Goal: Information Seeking & Learning: Check status

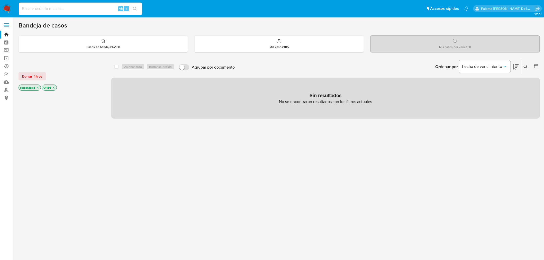
click at [95, 8] on input at bounding box center [80, 8] width 123 height 7
paste input "301737904"
type input "301737904"
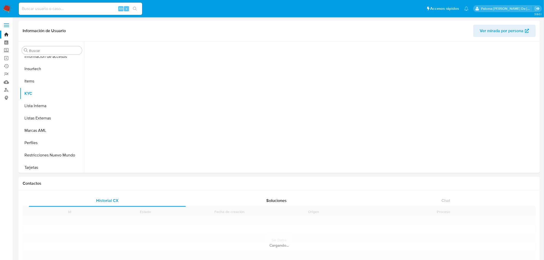
scroll to position [241, 0]
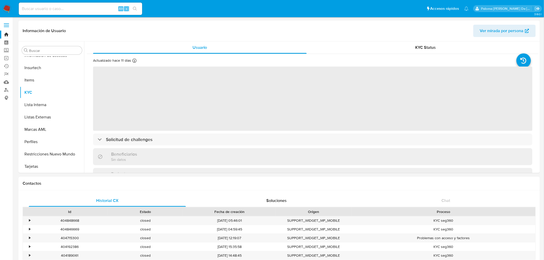
select select "10"
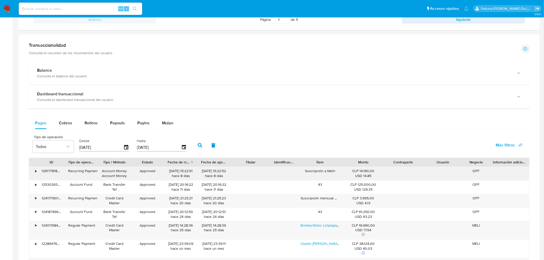
scroll to position [314, 0]
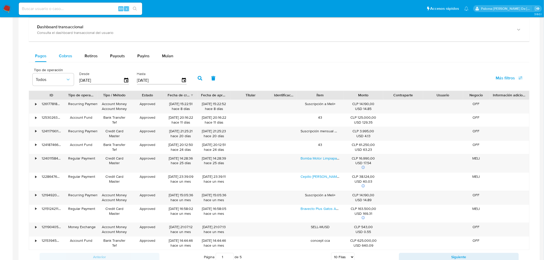
click at [60, 56] on span "Cobros" at bounding box center [65, 56] width 13 height 6
select select "10"
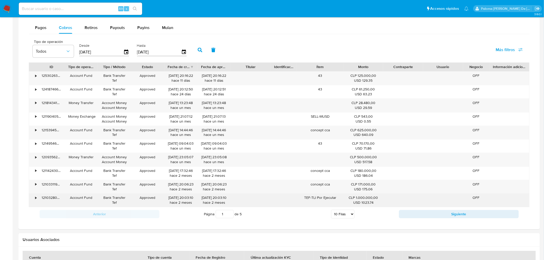
scroll to position [352, 0]
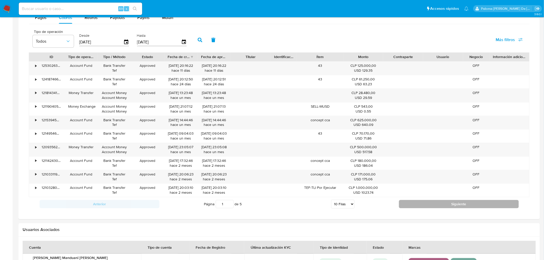
click at [450, 207] on button "Siguiente" at bounding box center [459, 204] width 120 height 8
click at [451, 207] on button "Siguiente" at bounding box center [459, 204] width 120 height 8
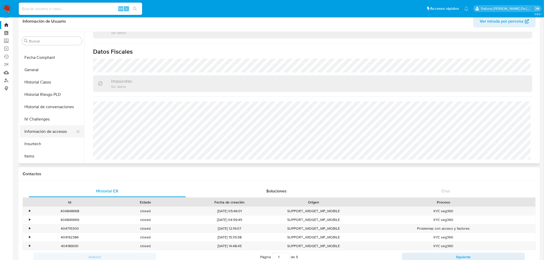
scroll to position [99, 0]
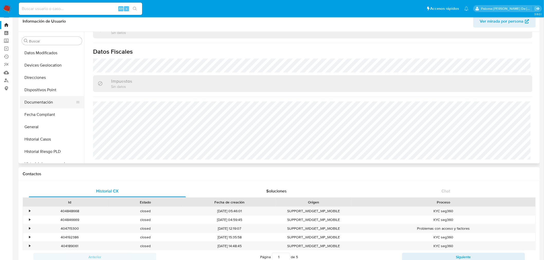
click at [44, 101] on button "Documentación" at bounding box center [50, 102] width 60 height 12
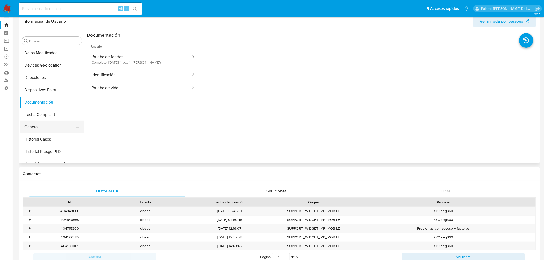
scroll to position [156, 0]
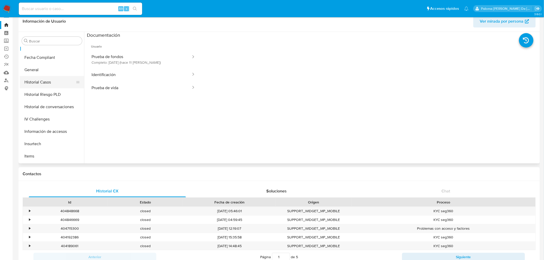
click at [45, 81] on button "Historial Casos" at bounding box center [50, 82] width 60 height 12
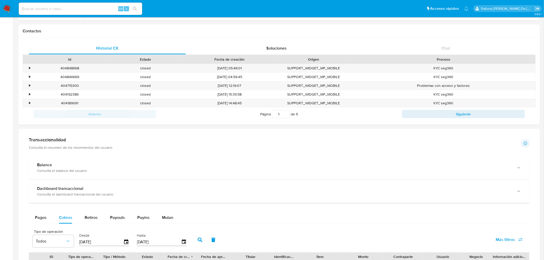
scroll to position [295, 0]
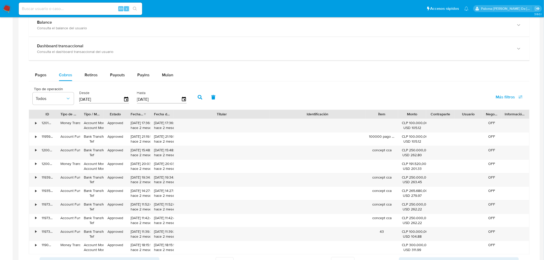
drag, startPoint x: 273, startPoint y: 117, endPoint x: 329, endPoint y: 116, distance: 56.0
click at [329, 116] on div "ID Tipo de operación Tipo / Método Estado Fecha de creación Fecha de aprobación…" at bounding box center [279, 114] width 500 height 9
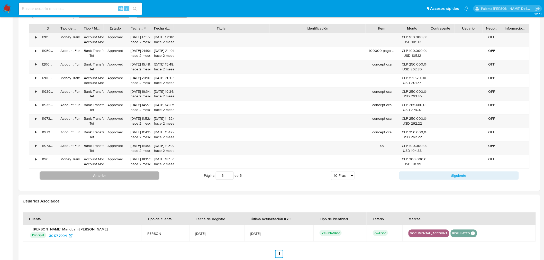
click at [111, 176] on button "Anterior" at bounding box center [100, 176] width 120 height 8
drag, startPoint x: 96, startPoint y: 171, endPoint x: 95, endPoint y: 176, distance: 4.5
click at [96, 172] on div "Anterior Página 2 de 5 5 Filas 10 Filas 20 Filas 25 Filas 50 Filas 100 Filas Si…" at bounding box center [279, 176] width 500 height 14
click at [95, 176] on button "Anterior" at bounding box center [100, 176] width 120 height 8
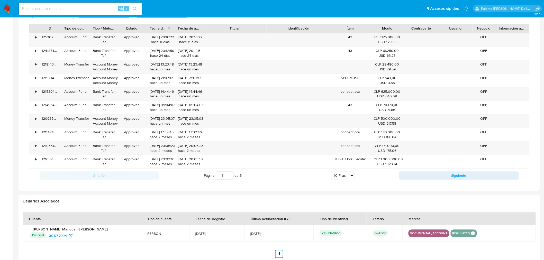
drag, startPoint x: 368, startPoint y: 31, endPoint x: 336, endPoint y: 29, distance: 32.2
click at [336, 29] on div "ID Tipo de operación Tipo / Método Estado Fecha de creación Fecha de aprobación…" at bounding box center [279, 28] width 500 height 9
click at [434, 180] on button "Siguiente" at bounding box center [459, 176] width 120 height 8
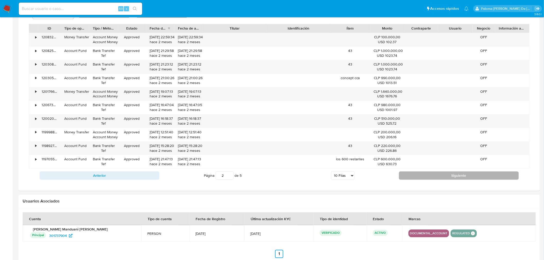
click at [414, 177] on button "Siguiente" at bounding box center [459, 176] width 120 height 8
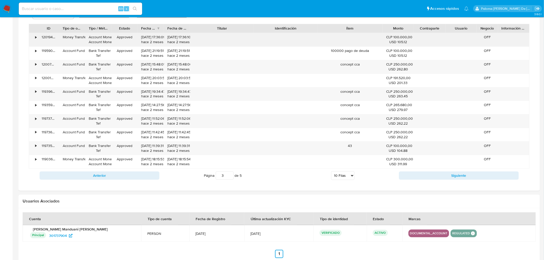
drag, startPoint x: 369, startPoint y: 31, endPoint x: 391, endPoint y: 40, distance: 23.7
click at [391, 40] on div "ID Tipo de operación Tipo / Método Estado Fecha de creación Fecha de aprobación…" at bounding box center [279, 96] width 500 height 145
click at [476, 176] on button "Siguiente" at bounding box center [459, 176] width 120 height 8
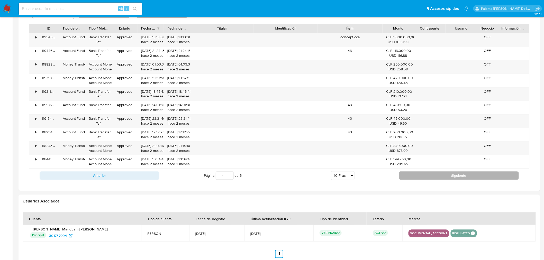
click at [476, 176] on button "Siguiente" at bounding box center [459, 176] width 120 height 8
type input "5"
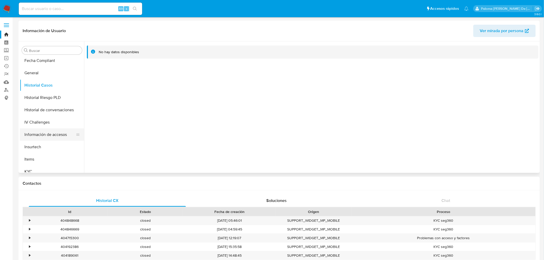
scroll to position [156, 0]
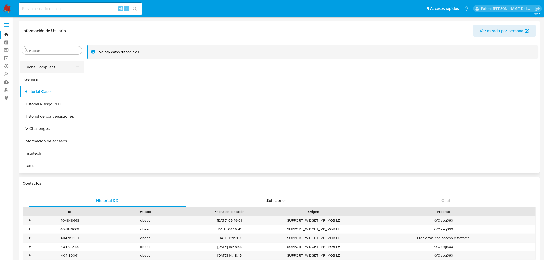
click at [52, 68] on button "Fecha Compliant" at bounding box center [50, 67] width 60 height 12
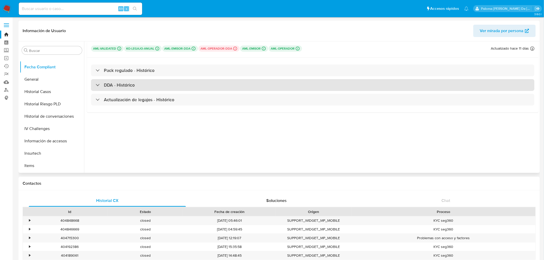
click at [111, 85] on h3 "DDA - Histórico" at bounding box center [119, 85] width 31 height 6
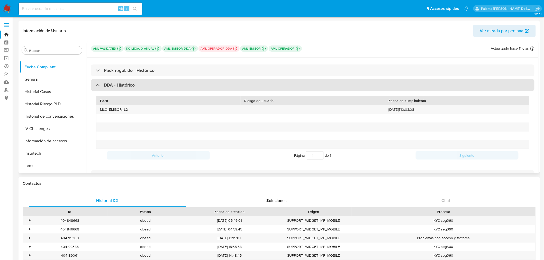
click at [107, 87] on h3 "DDA - Histórico" at bounding box center [119, 85] width 31 height 6
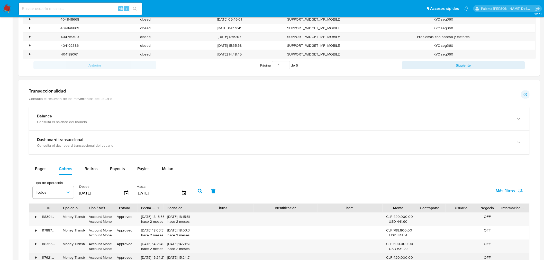
scroll to position [314, 0]
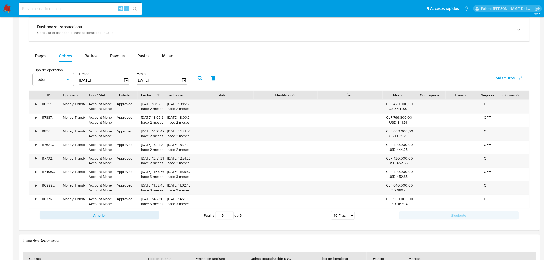
click at [97, 81] on input "[DATE]" at bounding box center [101, 80] width 44 height 8
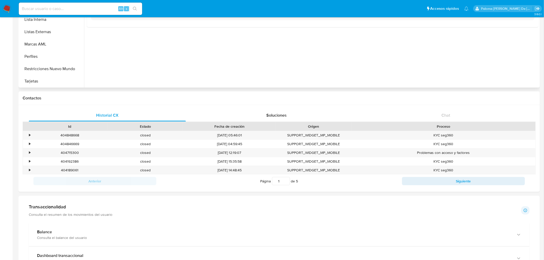
scroll to position [0, 0]
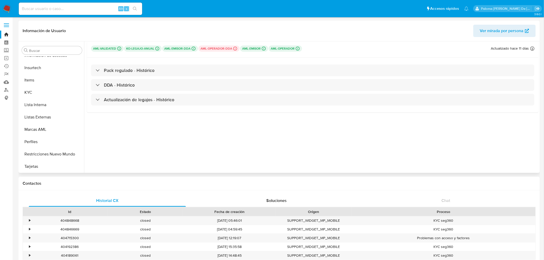
click at [495, 34] on span "Ver mirada por persona" at bounding box center [502, 31] width 44 height 12
click at [30, 87] on button "KYC" at bounding box center [50, 92] width 60 height 12
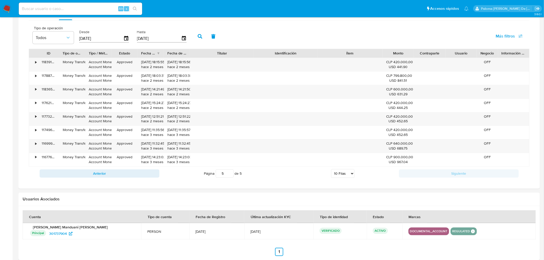
scroll to position [325, 0]
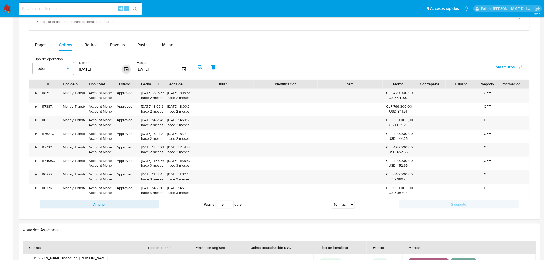
click at [127, 70] on icon "button" at bounding box center [126, 69] width 9 height 9
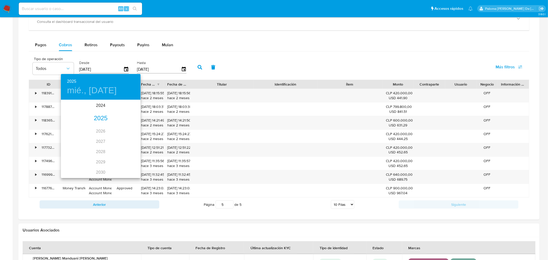
click at [102, 118] on div "2025" at bounding box center [101, 118] width 80 height 10
click at [99, 108] on div "feb." at bounding box center [100, 109] width 26 height 19
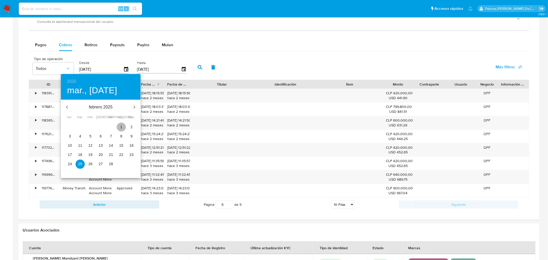
drag, startPoint x: 119, startPoint y: 125, endPoint x: 138, endPoint y: 117, distance: 19.9
click at [119, 124] on button "1" at bounding box center [121, 127] width 9 height 9
type input "01/02/2025"
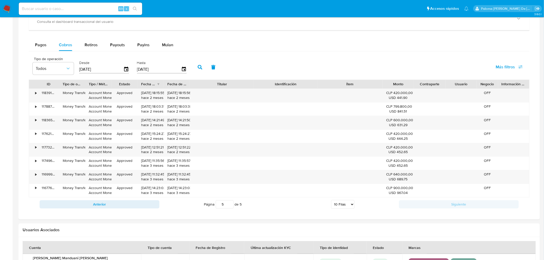
click at [199, 68] on icon "button" at bounding box center [200, 67] width 5 height 5
click at [179, 71] on icon "button" at bounding box center [183, 69] width 9 height 9
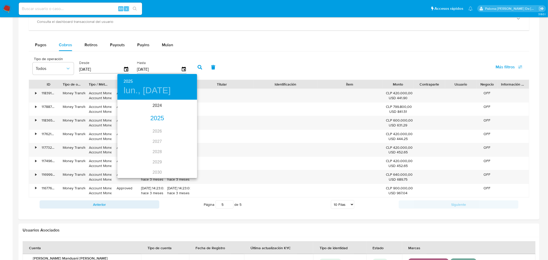
click at [155, 120] on div "2025" at bounding box center [157, 118] width 80 height 10
click at [154, 113] on div "feb." at bounding box center [157, 109] width 26 height 19
drag, startPoint x: 167, startPoint y: 163, endPoint x: 170, endPoint y: 158, distance: 5.1
click at [168, 161] on p "28" at bounding box center [167, 163] width 4 height 5
type input "28/02/2025"
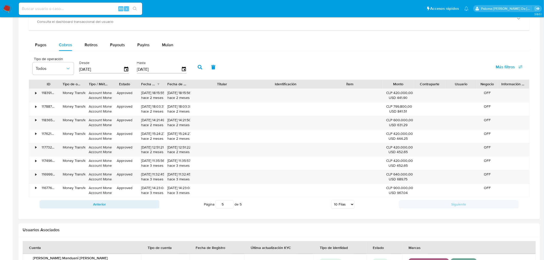
drag, startPoint x: 199, startPoint y: 69, endPoint x: 206, endPoint y: 79, distance: 12.8
click at [198, 68] on icon "button" at bounding box center [200, 67] width 5 height 5
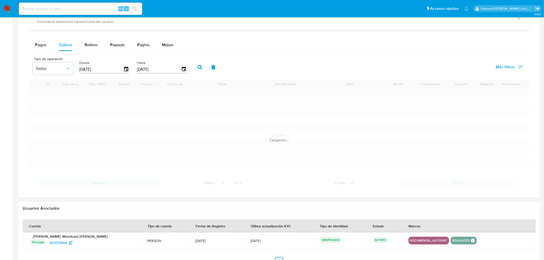
type input "1"
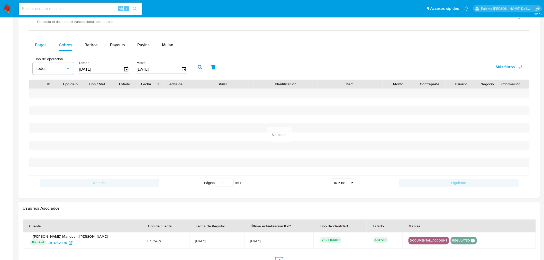
click at [42, 45] on span "Pagos" at bounding box center [41, 45] width 12 height 6
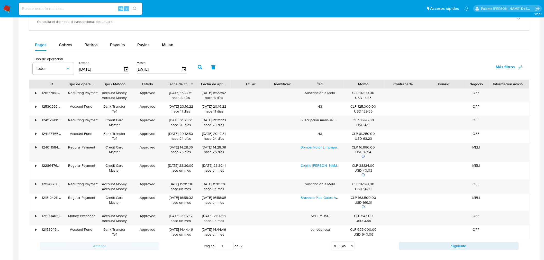
click at [106, 70] on input "[DATE]" at bounding box center [101, 69] width 44 height 8
click at [125, 68] on icon "button" at bounding box center [126, 69] width 4 height 5
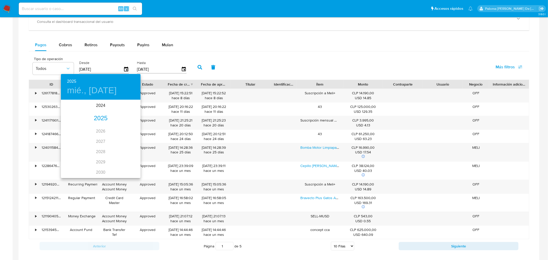
click at [101, 116] on div "2025" at bounding box center [101, 118] width 80 height 10
click at [72, 107] on div "ene." at bounding box center [74, 109] width 26 height 19
drag, startPoint x: 90, startPoint y: 125, endPoint x: 173, endPoint y: 72, distance: 98.3
click at [90, 125] on p "1" at bounding box center [90, 126] width 2 height 5
type input "01/01/2025"
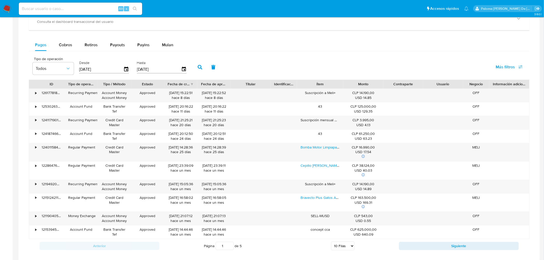
click at [198, 66] on icon "button" at bounding box center [200, 67] width 5 height 5
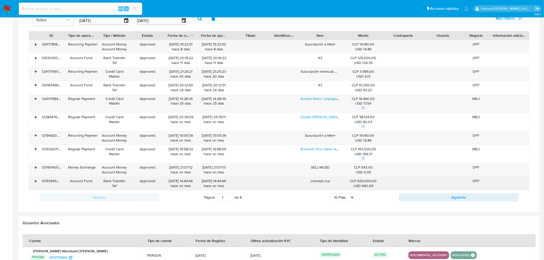
scroll to position [424, 0]
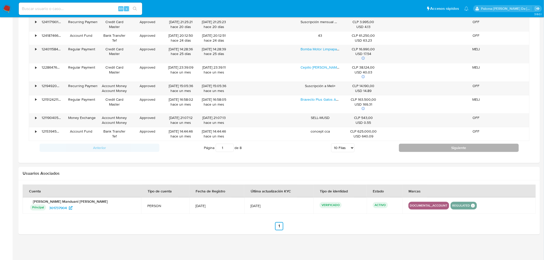
click at [450, 147] on button "Siguiente" at bounding box center [459, 148] width 120 height 8
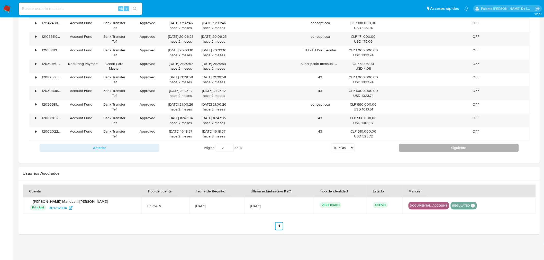
click at [446, 149] on button "Siguiente" at bounding box center [459, 148] width 120 height 8
click at [444, 150] on button "Siguiente" at bounding box center [459, 148] width 120 height 8
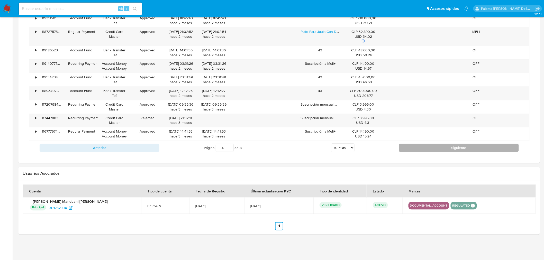
click at [444, 150] on button "Siguiente" at bounding box center [459, 148] width 120 height 8
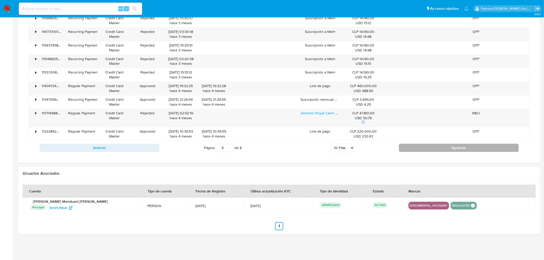
click at [444, 150] on button "Siguiente" at bounding box center [459, 148] width 120 height 8
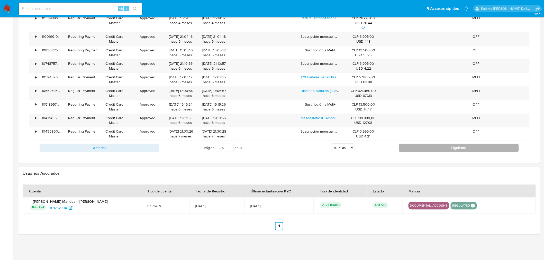
click at [444, 150] on button "Siguiente" at bounding box center [459, 148] width 120 height 8
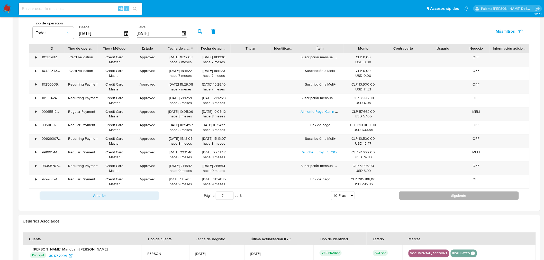
scroll to position [409, 0]
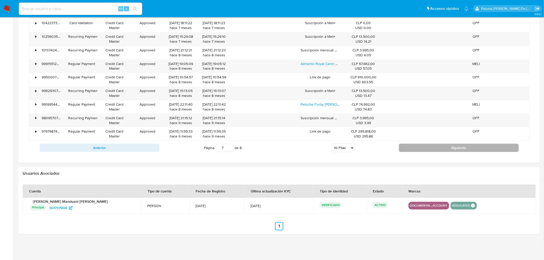
click at [444, 150] on button "Siguiente" at bounding box center [459, 148] width 120 height 8
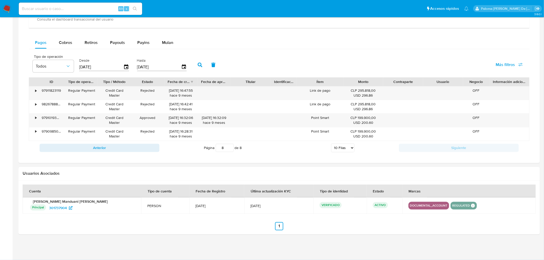
scroll to position [328, 0]
click at [118, 148] on button "Anterior" at bounding box center [100, 148] width 120 height 8
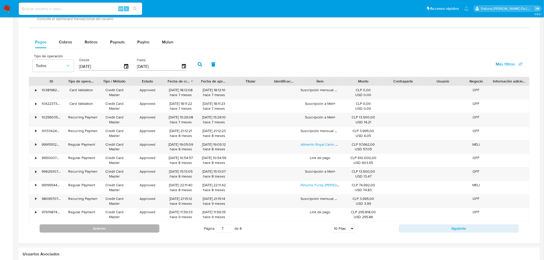
click at [108, 230] on button "Anterior" at bounding box center [100, 228] width 120 height 8
type input "6"
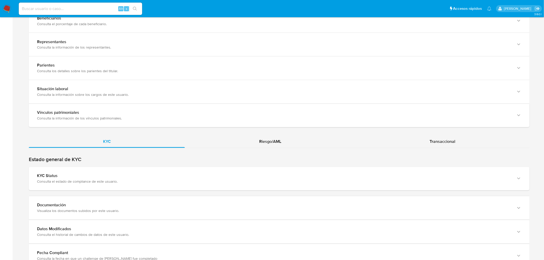
scroll to position [359, 0]
click at [437, 137] on div "Transaccional" at bounding box center [442, 142] width 174 height 12
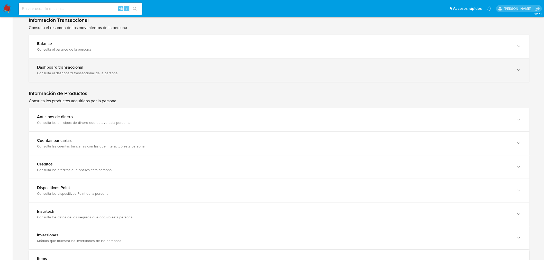
scroll to position [473, 0]
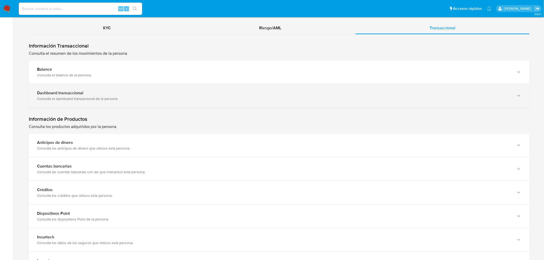
click at [90, 97] on div "Consulta el dashboard transaccional de la persona" at bounding box center [274, 98] width 474 height 5
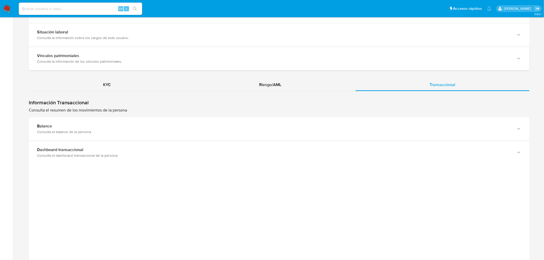
scroll to position [359, 0]
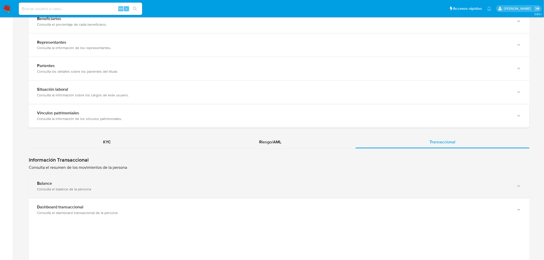
click at [81, 185] on div "Balance" at bounding box center [274, 183] width 474 height 5
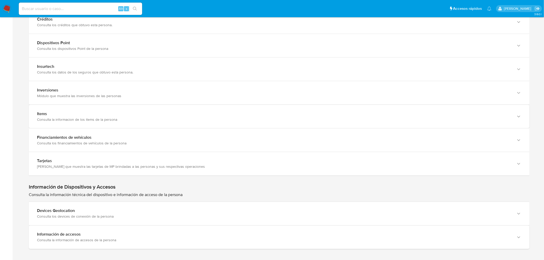
scroll to position [1093, 0]
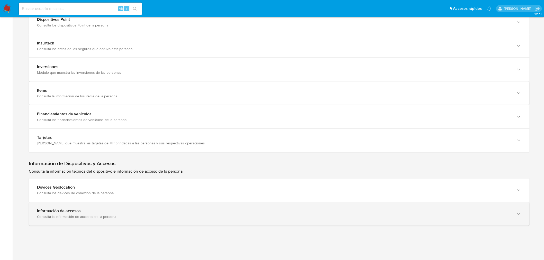
click at [73, 220] on div "Información de accesos Consulta la información de accesos de la persona" at bounding box center [279, 213] width 500 height 23
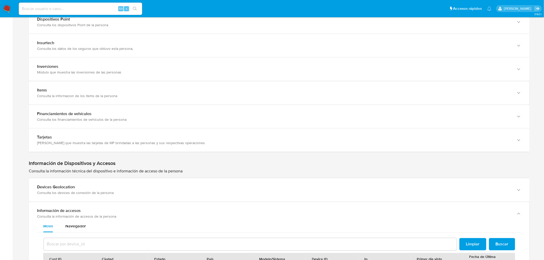
scroll to position [8, 0]
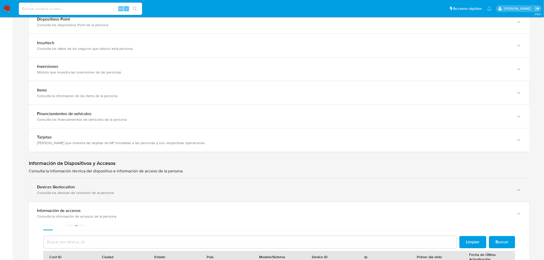
click at [127, 188] on div "Devices Geolocation" at bounding box center [274, 187] width 474 height 5
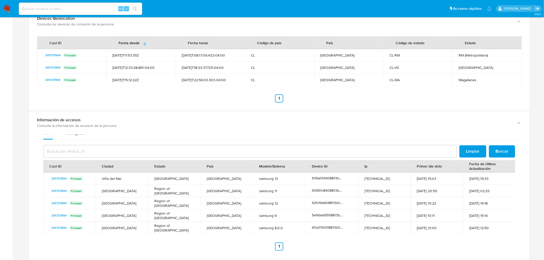
scroll to position [1293, 0]
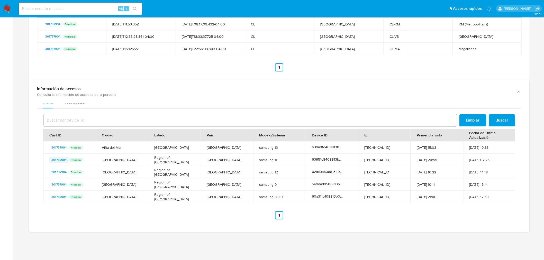
click at [57, 160] on span "301737904" at bounding box center [58, 160] width 15 height 6
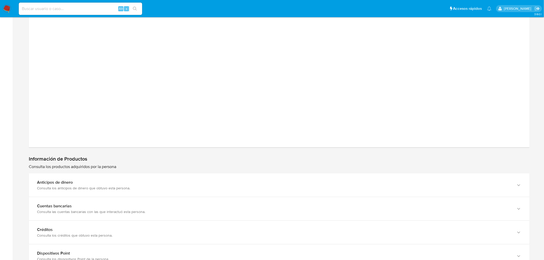
scroll to position [665, 0]
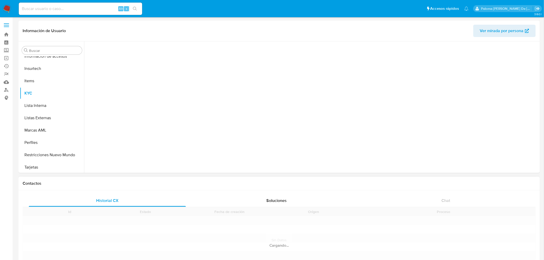
scroll to position [241, 0]
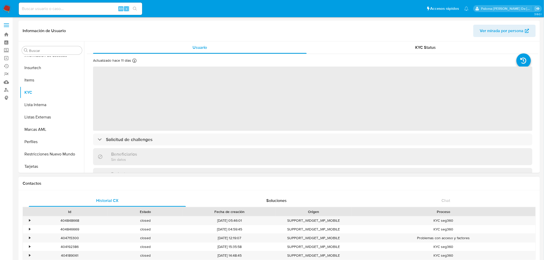
select select "10"
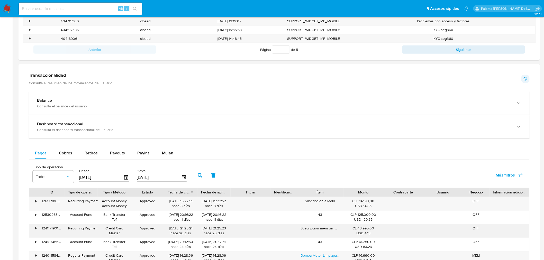
scroll to position [285, 0]
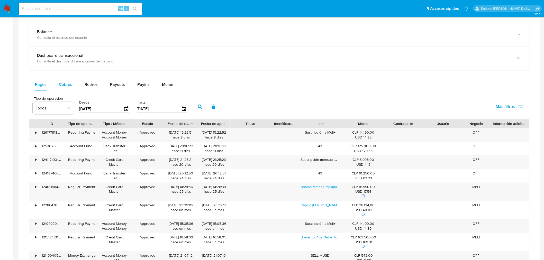
click at [64, 85] on span "Cobros" at bounding box center [65, 84] width 13 height 6
select select "10"
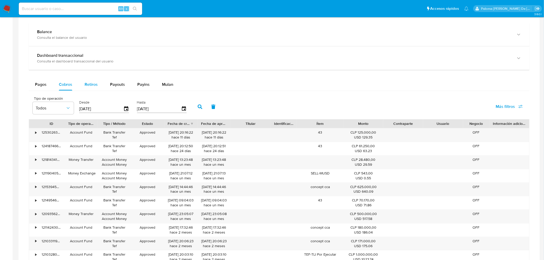
click at [93, 85] on span "Retiros" at bounding box center [91, 84] width 13 height 6
select select "10"
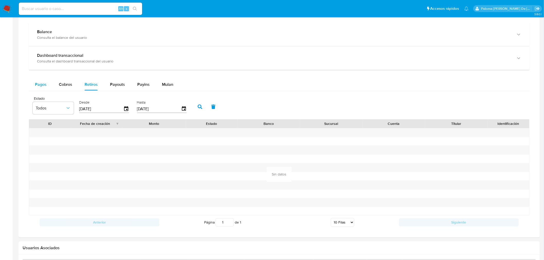
click at [39, 86] on span "Pagos" at bounding box center [41, 84] width 12 height 6
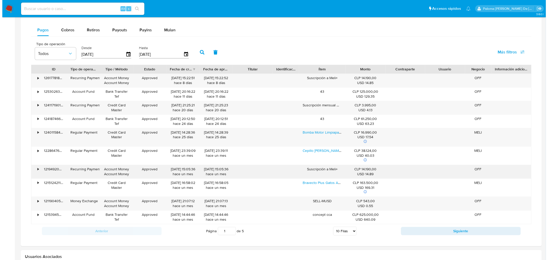
scroll to position [342, 0]
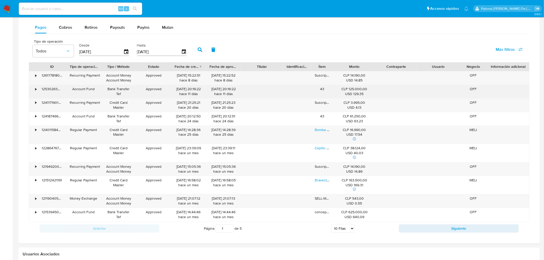
drag, startPoint x: 341, startPoint y: 67, endPoint x: 317, endPoint y: 98, distance: 39.6
click at [317, 98] on div "ID Tipo de operación Tipo / Método Estado Fecha de creación Fecha de aprobación…" at bounding box center [279, 141] width 500 height 159
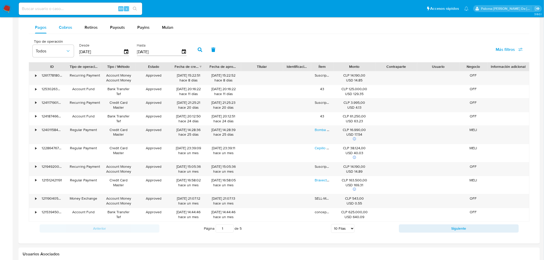
click at [61, 27] on span "Cobros" at bounding box center [65, 27] width 13 height 6
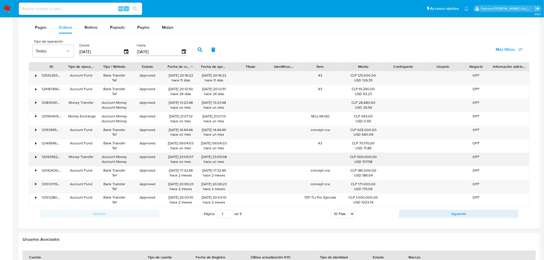
drag, startPoint x: 364, startPoint y: 161, endPoint x: 372, endPoint y: 160, distance: 8.1
click at [372, 160] on div "CLP 500.000,00 USD 517.58" at bounding box center [363, 160] width 33 height 10
click at [478, 216] on button "Siguiente" at bounding box center [459, 214] width 120 height 8
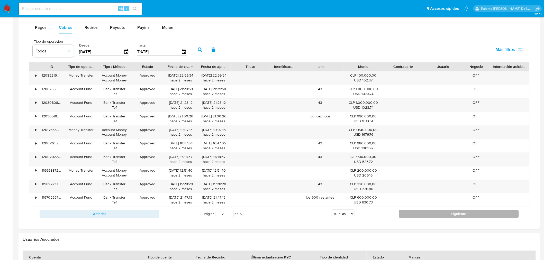
click at [449, 216] on button "Siguiente" at bounding box center [459, 214] width 120 height 8
click at [448, 213] on button "Siguiente" at bounding box center [459, 214] width 120 height 8
click at [435, 214] on button "Siguiente" at bounding box center [459, 214] width 120 height 8
type input "5"
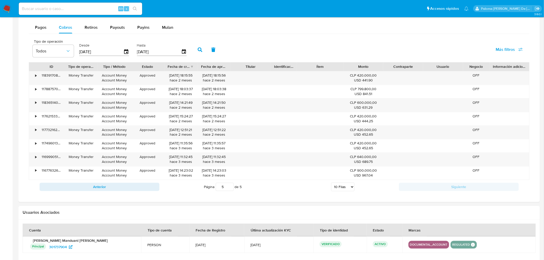
click at [102, 49] on input "[DATE]" at bounding box center [101, 52] width 44 height 8
click at [124, 52] on icon "button" at bounding box center [126, 52] width 9 height 9
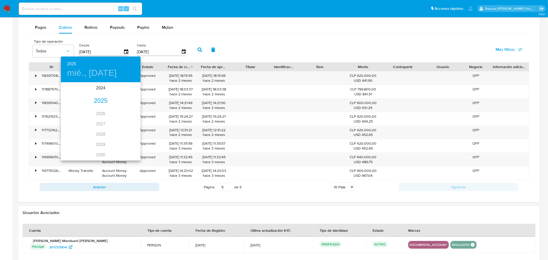
click at [95, 99] on div "2025" at bounding box center [101, 101] width 80 height 10
click at [99, 129] on div "ago." at bounding box center [100, 130] width 26 height 19
click at [111, 109] on p "1" at bounding box center [111, 109] width 2 height 5
type input "01/08/2025"
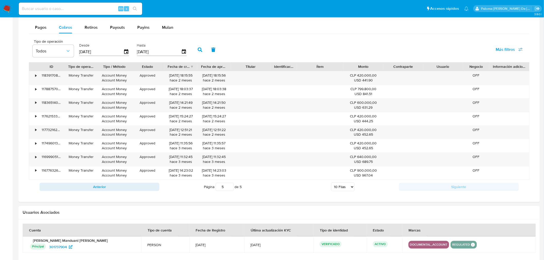
click at [153, 52] on input "[DATE]" at bounding box center [159, 52] width 44 height 8
click at [182, 53] on icon "button" at bounding box center [183, 52] width 9 height 9
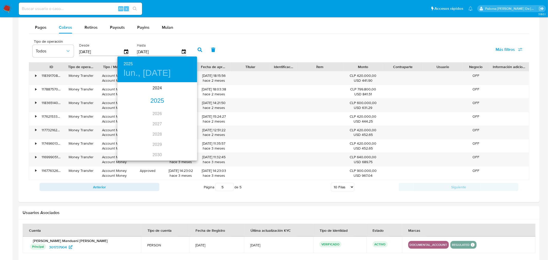
click at [155, 99] on div "2025" at bounding box center [157, 101] width 80 height 10
click at [158, 130] on div "ago." at bounding box center [157, 130] width 26 height 19
click at [189, 148] on p "31" at bounding box center [188, 146] width 4 height 5
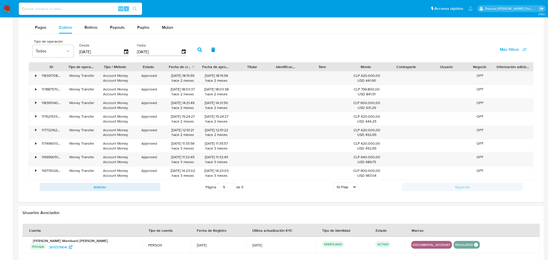
type input "31/08/2025"
click at [198, 50] on icon "button" at bounding box center [200, 50] width 5 height 5
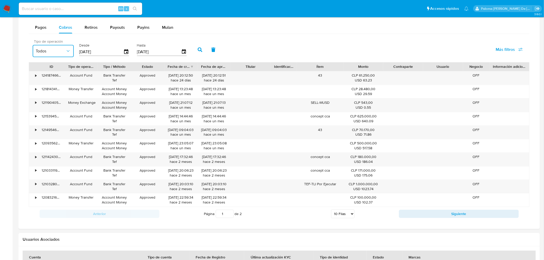
click at [54, 50] on span "Todos" at bounding box center [51, 51] width 30 height 5
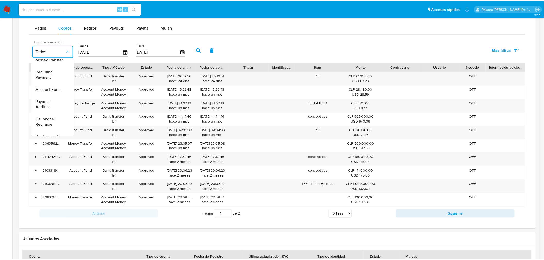
scroll to position [39, 0]
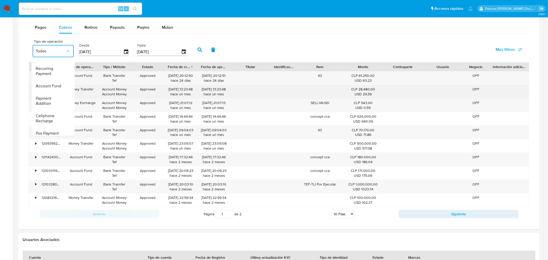
click at [42, 86] on span "Account Fund" at bounding box center [48, 85] width 25 height 5
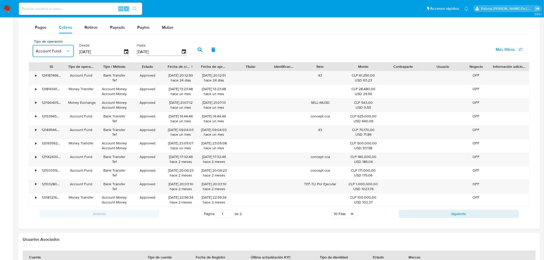
drag, startPoint x: 196, startPoint y: 49, endPoint x: 261, endPoint y: 89, distance: 76.0
click at [198, 49] on icon "button" at bounding box center [200, 50] width 5 height 5
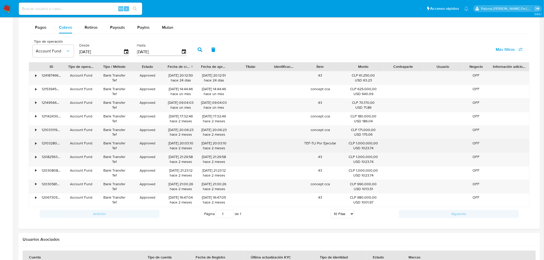
drag, startPoint x: 369, startPoint y: 144, endPoint x: 362, endPoint y: 146, distance: 6.6
click at [362, 146] on div "CLP 1.000.000,00 USD 1023.74" at bounding box center [363, 146] width 33 height 10
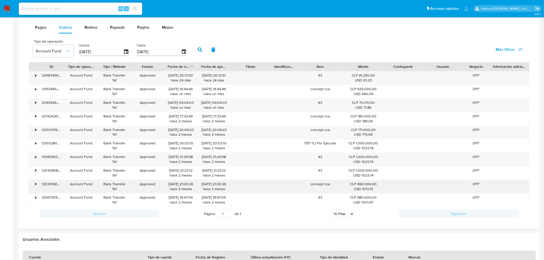
drag, startPoint x: 362, startPoint y: 195, endPoint x: 363, endPoint y: 186, distance: 9.8
click at [363, 186] on div "• 124187466572 Account Fund Bank Transfer Tef Approved 29/08/2025 20:12:50 hace…" at bounding box center [279, 139] width 500 height 136
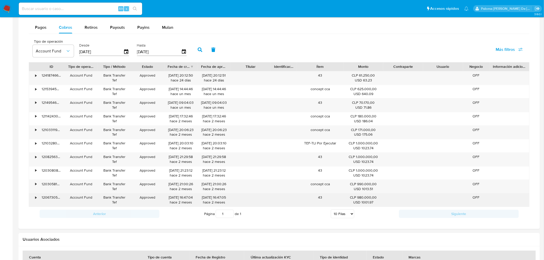
click at [366, 201] on div "CLP 980.000,00 USD 1001.97" at bounding box center [363, 200] width 33 height 10
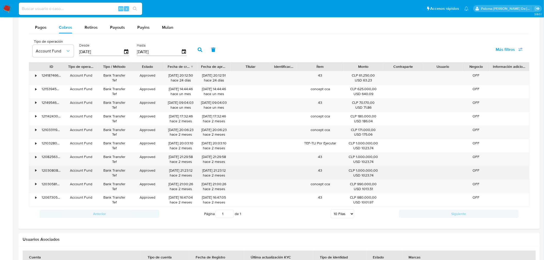
drag, startPoint x: 363, startPoint y: 186, endPoint x: 366, endPoint y: 170, distance: 15.5
click at [363, 184] on div "CLP 990.000,00 USD 1013.51" at bounding box center [363, 187] width 33 height 10
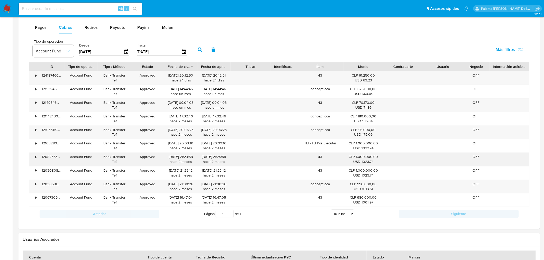
drag, startPoint x: 364, startPoint y: 172, endPoint x: 365, endPoint y: 159, distance: 12.9
click at [364, 171] on div "CLP 1.000.000,00 USD 1023.74" at bounding box center [363, 173] width 33 height 10
click at [364, 157] on div "CLP 1.000.000,00 USD 1023.74" at bounding box center [363, 160] width 33 height 10
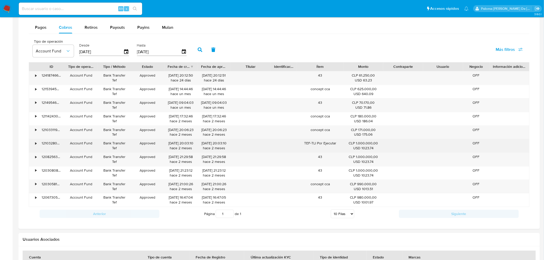
click at [363, 145] on div "CLP 1.000.000,00 USD 1023.74" at bounding box center [363, 146] width 33 height 10
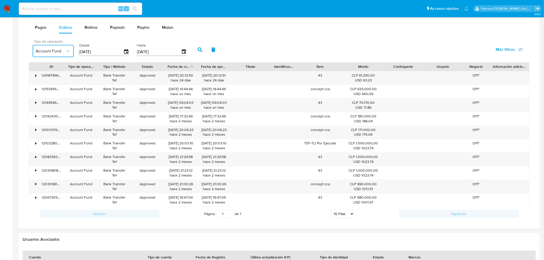
click at [56, 54] on button "Account Fund" at bounding box center [53, 51] width 41 height 12
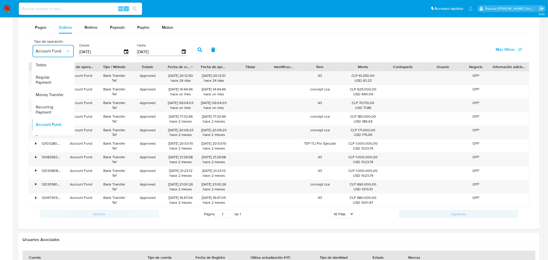
drag, startPoint x: 48, startPoint y: 65, endPoint x: 67, endPoint y: 59, distance: 19.7
click at [51, 63] on div "Todos" at bounding box center [51, 65] width 30 height 12
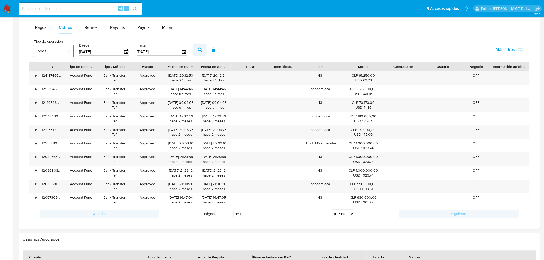
click at [198, 50] on icon "button" at bounding box center [200, 50] width 5 height 5
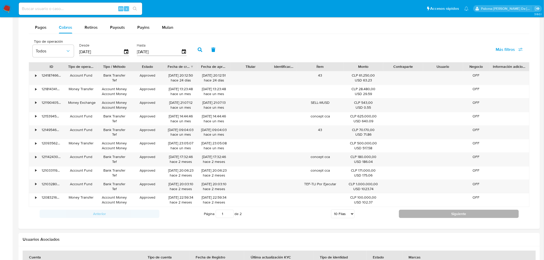
click at [422, 212] on button "Siguiente" at bounding box center [459, 214] width 120 height 8
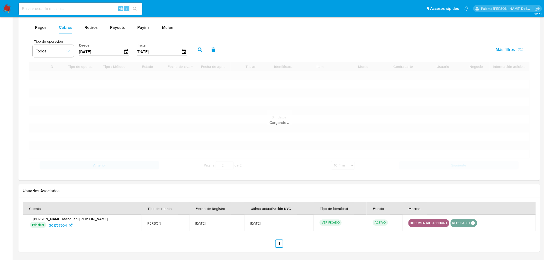
scroll to position [341, 0]
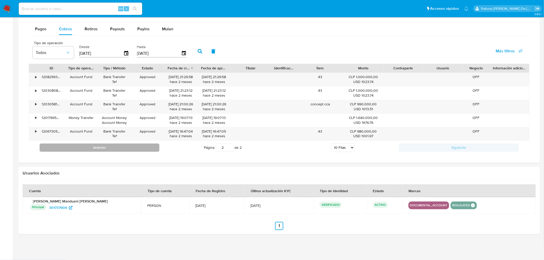
click at [103, 149] on button "Anterior" at bounding box center [100, 148] width 120 height 8
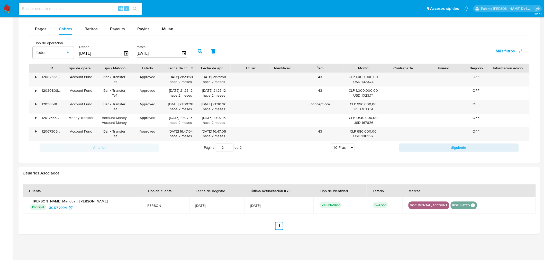
type input "1"
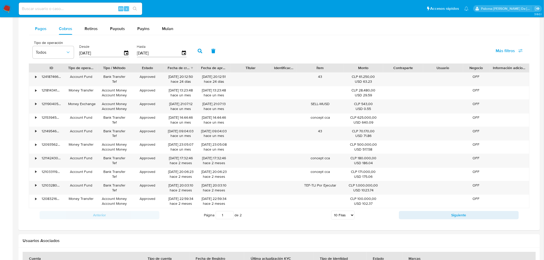
click at [46, 30] on button "Pagos" at bounding box center [41, 29] width 24 height 12
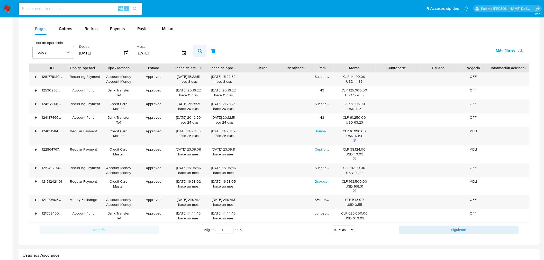
click at [199, 53] on icon "button" at bounding box center [200, 51] width 5 height 5
click at [67, 29] on span "Cobros" at bounding box center [65, 29] width 13 height 6
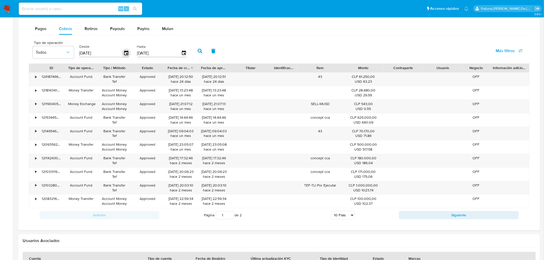
click at [127, 52] on icon "button" at bounding box center [126, 53] width 9 height 9
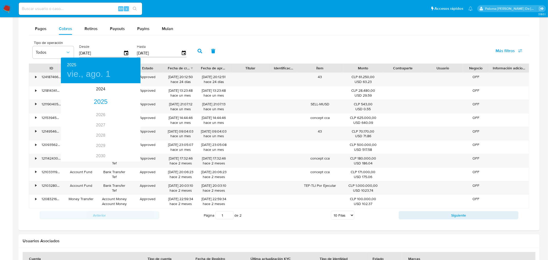
click at [183, 53] on div at bounding box center [274, 130] width 548 height 260
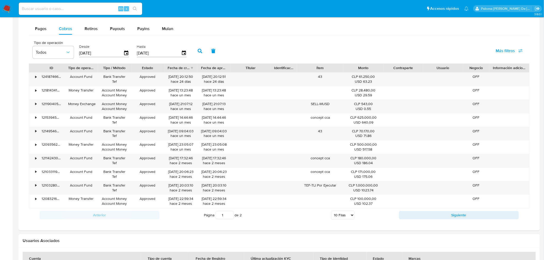
click at [182, 56] on icon "button" at bounding box center [184, 53] width 6 height 6
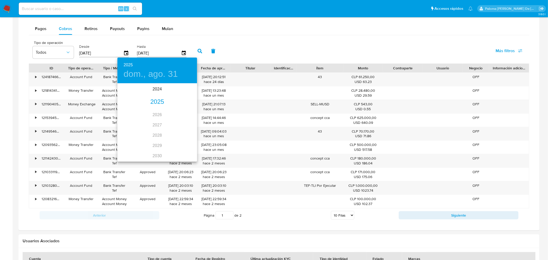
click at [159, 115] on div "2024 2025 2026 2027 2028 2029 2030 2031 2032 2033 2034 2035" at bounding box center [157, 122] width 80 height 77
click at [155, 101] on div "2025" at bounding box center [157, 102] width 80 height 10
click at [186, 131] on div "sep." at bounding box center [184, 132] width 26 height 19
type input "[DATE]"
click at [123, 136] on span "22" at bounding box center [126, 138] width 9 height 5
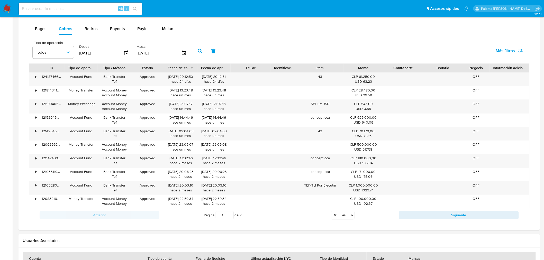
click at [198, 50] on icon "button" at bounding box center [200, 51] width 5 height 5
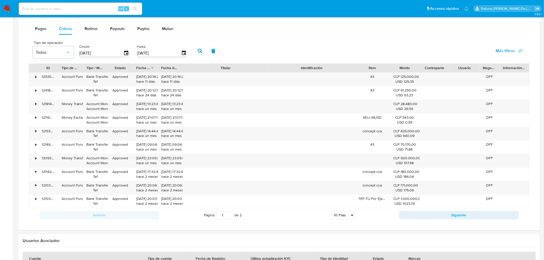
click at [317, 78] on div "ID Tipo de operación Tipo / Método Estado Fecha de creación Fecha de aprobación…" at bounding box center [279, 135] width 500 height 145
click at [475, 219] on button "Siguiente" at bounding box center [459, 215] width 120 height 8
type input "2"
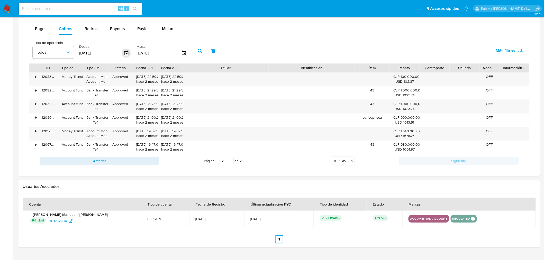
click at [124, 55] on icon "button" at bounding box center [126, 53] width 9 height 9
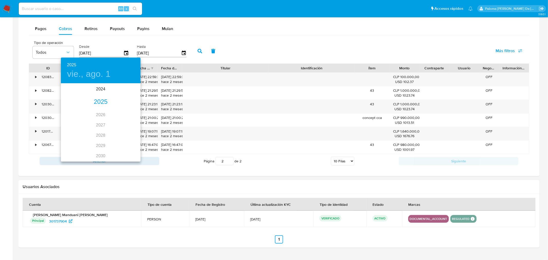
click at [100, 102] on div "2025" at bounding box center [101, 102] width 80 height 10
click at [74, 93] on div "ene." at bounding box center [74, 93] width 26 height 19
type input "01/01/2025"
click at [87, 109] on span "1" at bounding box center [90, 110] width 9 height 5
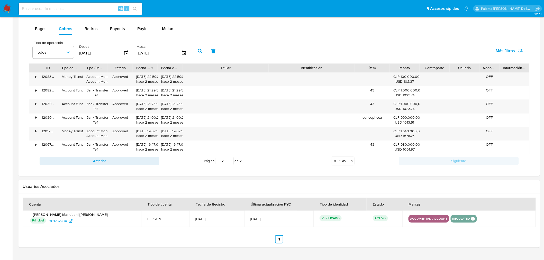
click at [193, 50] on button "button" at bounding box center [199, 51] width 13 height 12
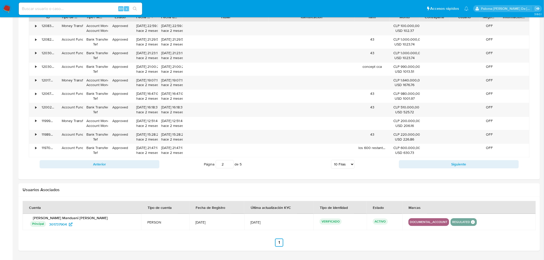
scroll to position [409, 0]
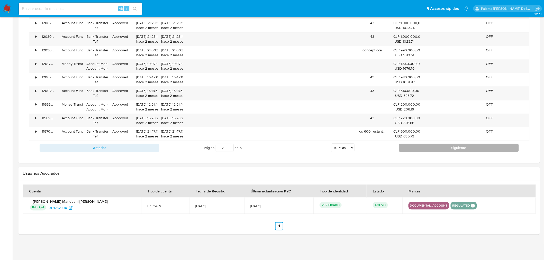
click at [443, 149] on button "Siguiente" at bounding box center [459, 148] width 120 height 8
click at [441, 150] on button "Siguiente" at bounding box center [459, 148] width 120 height 8
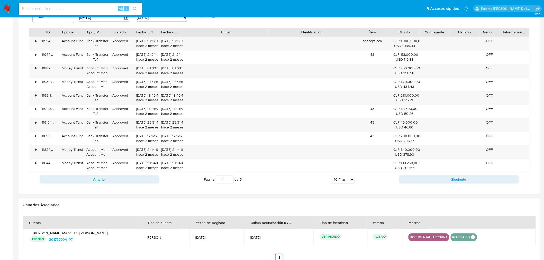
scroll to position [352, 0]
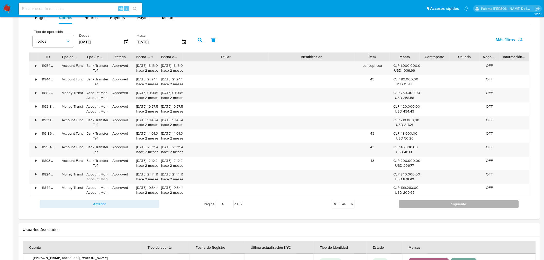
click at [432, 205] on button "Siguiente" at bounding box center [459, 204] width 120 height 8
type input "5"
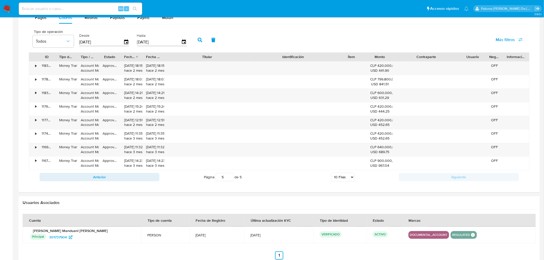
drag, startPoint x: 450, startPoint y: 57, endPoint x: 486, endPoint y: 57, distance: 37.0
click at [486, 57] on div "ID Tipo de operación Tipo / Método Estado Fecha de creación Fecha de aprobación…" at bounding box center [279, 57] width 500 height 9
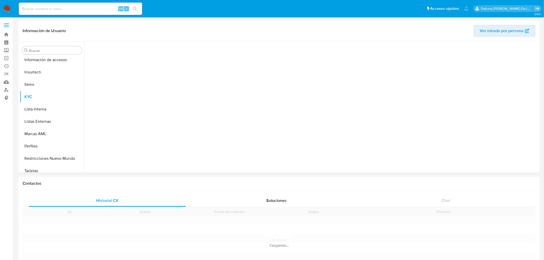
scroll to position [241, 0]
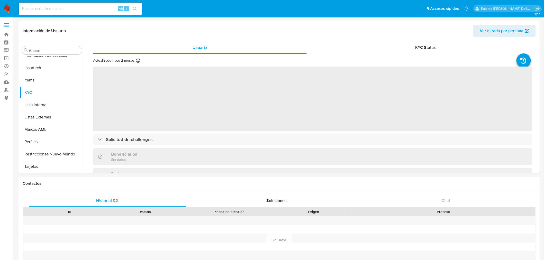
select select "10"
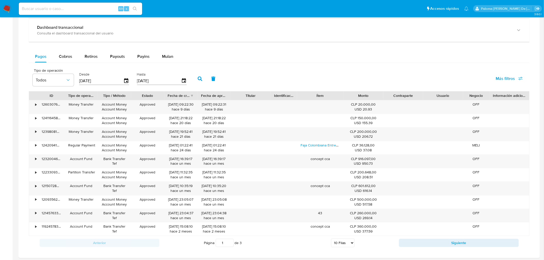
scroll to position [314, 0]
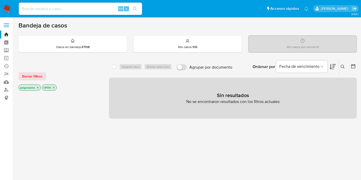
click at [94, 9] on input at bounding box center [80, 8] width 123 height 7
paste input "2645603580"
type input "2645603580"
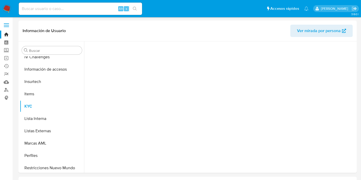
scroll to position [241, 0]
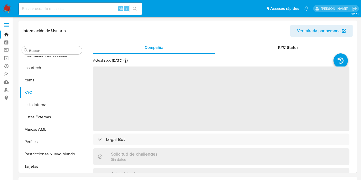
select select "10"
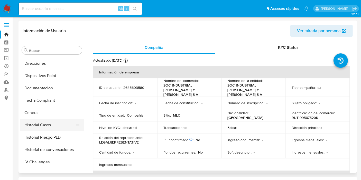
scroll to position [99, 0]
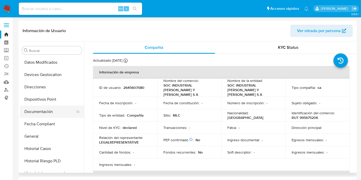
click at [49, 113] on button "Documentación" at bounding box center [50, 112] width 60 height 12
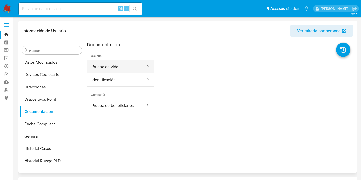
click at [114, 68] on button "Prueba de vida" at bounding box center [116, 66] width 59 height 13
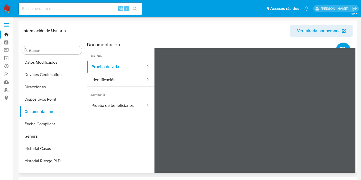
scroll to position [8, 0]
click at [129, 74] on button "Identificación" at bounding box center [116, 79] width 59 height 13
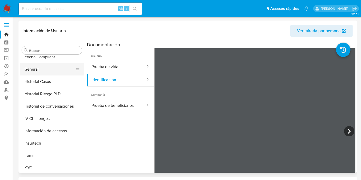
scroll to position [184, 0]
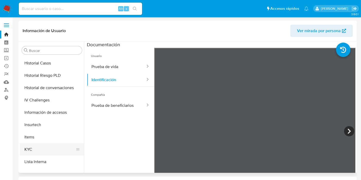
click at [36, 153] on button "KYC" at bounding box center [50, 149] width 60 height 12
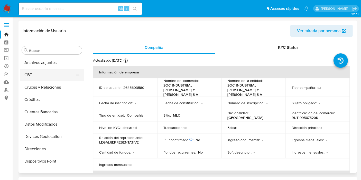
scroll to position [57, 0]
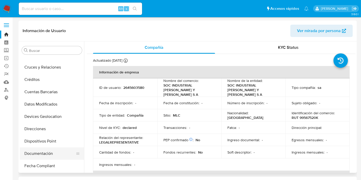
drag, startPoint x: 41, startPoint y: 154, endPoint x: 52, endPoint y: 153, distance: 10.8
click at [41, 153] on button "Documentación" at bounding box center [50, 153] width 60 height 12
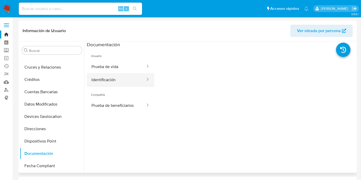
drag, startPoint x: 122, startPoint y: 80, endPoint x: 126, endPoint y: 80, distance: 4.4
click at [122, 80] on button "Identificación" at bounding box center [116, 79] width 59 height 13
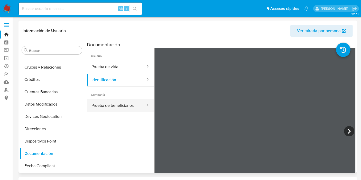
click at [105, 108] on button "Prueba de beneficiarios" at bounding box center [116, 105] width 59 height 13
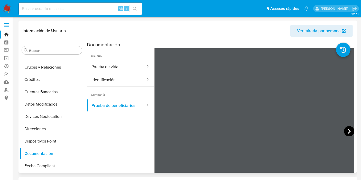
click at [346, 129] on icon at bounding box center [349, 131] width 10 height 10
click at [346, 131] on icon at bounding box center [349, 131] width 10 height 10
click at [72, 8] on input at bounding box center [80, 8] width 123 height 7
paste input "133154367"
type input "133154367"
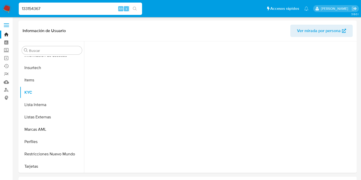
scroll to position [241, 0]
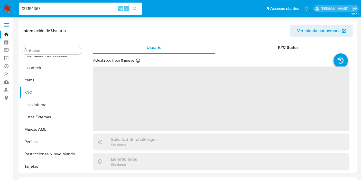
select select "10"
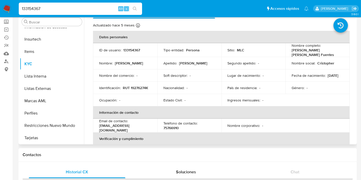
scroll to position [0, 0]
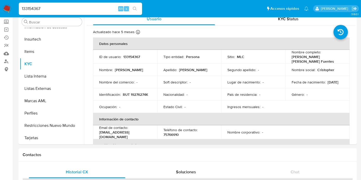
drag, startPoint x: 47, startPoint y: 8, endPoint x: 0, endPoint y: 12, distance: 47.1
click at [0, 12] on nav "Pausado Ver notificaciones 133154367 Alt s Accesos rápidos Presiona las siguien…" at bounding box center [180, 8] width 361 height 17
paste input "2685641884"
type input "2685641884"
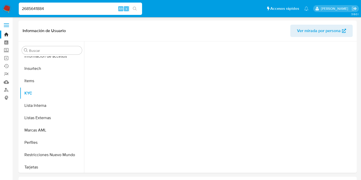
scroll to position [241, 0]
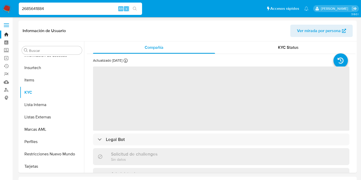
select select "10"
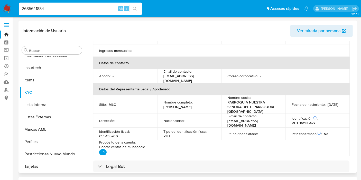
scroll to position [200, 0]
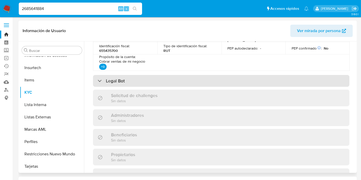
click at [129, 76] on div "Legal Bot" at bounding box center [221, 81] width 256 height 12
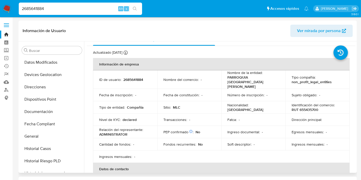
scroll to position [0, 0]
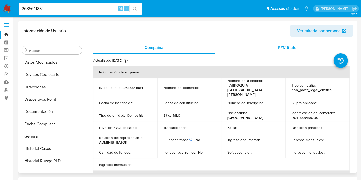
click at [289, 48] on span "KYC Status" at bounding box center [288, 47] width 21 height 6
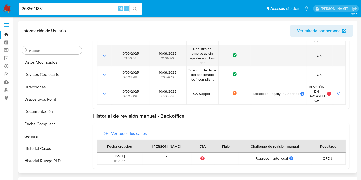
scroll to position [86, 0]
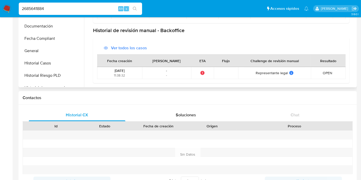
click at [121, 46] on span "Ver todos los casos" at bounding box center [129, 48] width 36 height 12
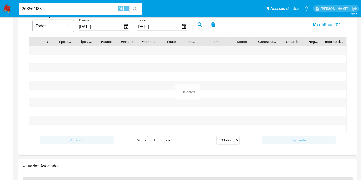
scroll to position [428, 0]
